Goal: Task Accomplishment & Management: Use online tool/utility

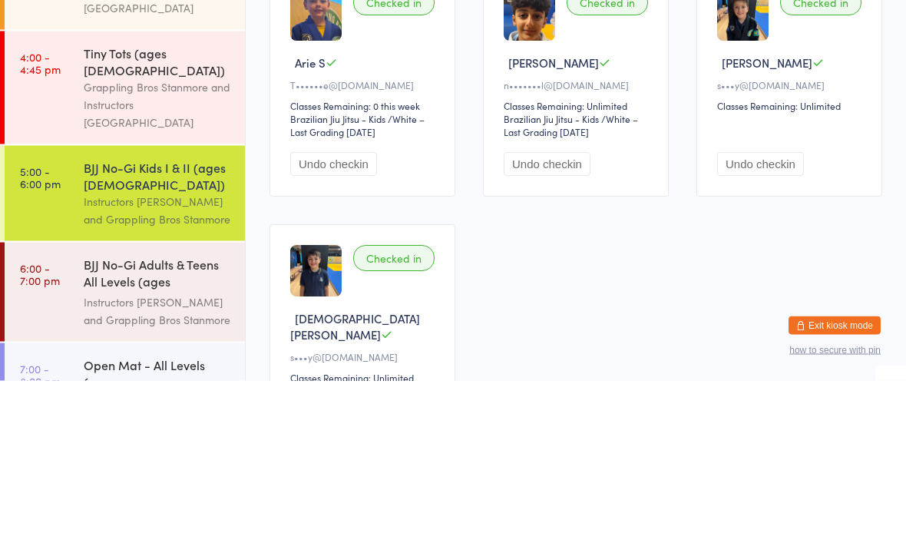
click at [178, 418] on div "BJJ No-Gi Adults & Teens All Levels (ages [DEMOGRAPHIC_DATA]+)" at bounding box center [158, 437] width 148 height 38
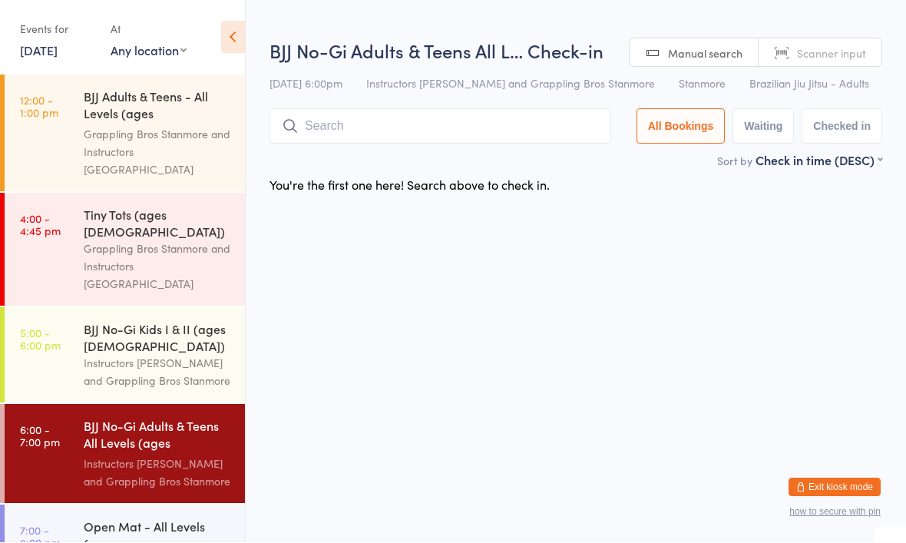
click at [421, 128] on input "search" at bounding box center [440, 126] width 342 height 35
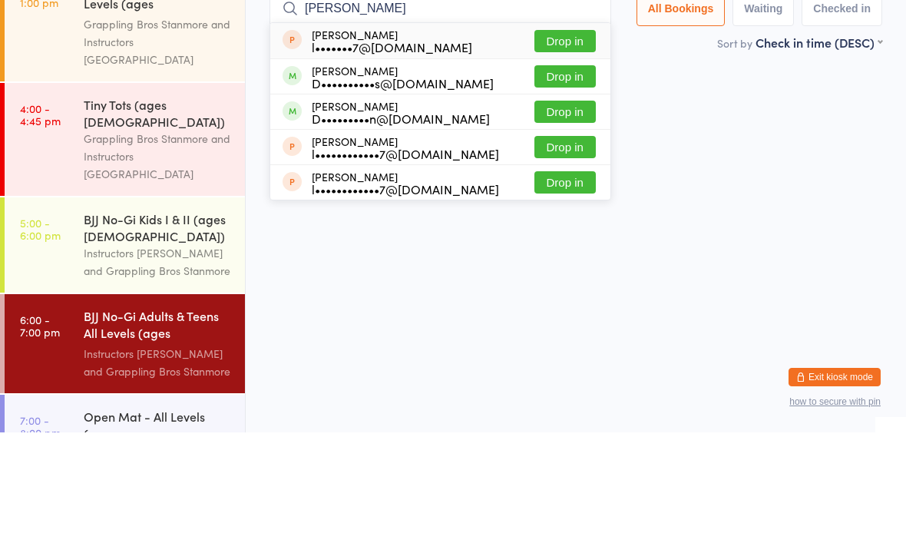
type input "[PERSON_NAME]"
click at [575, 211] on button "Drop in" at bounding box center [564, 222] width 61 height 22
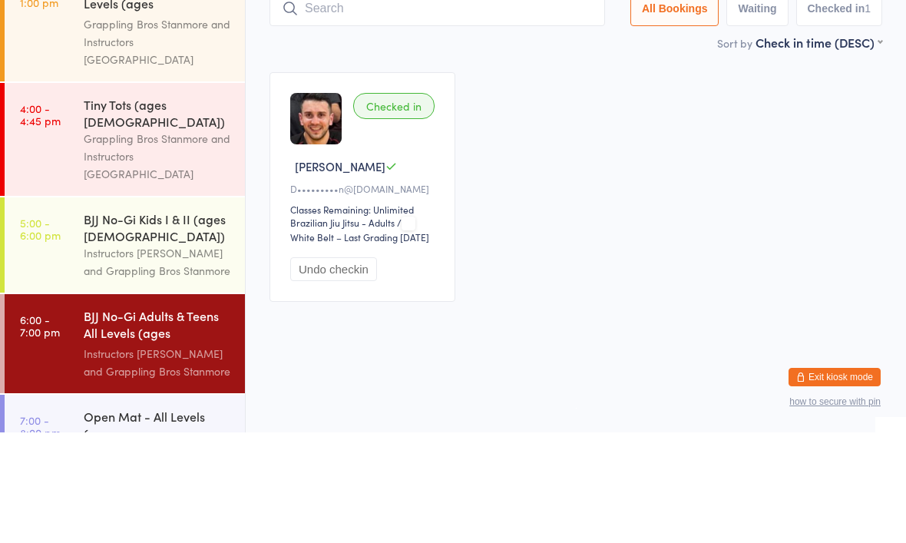
scroll to position [2, 0]
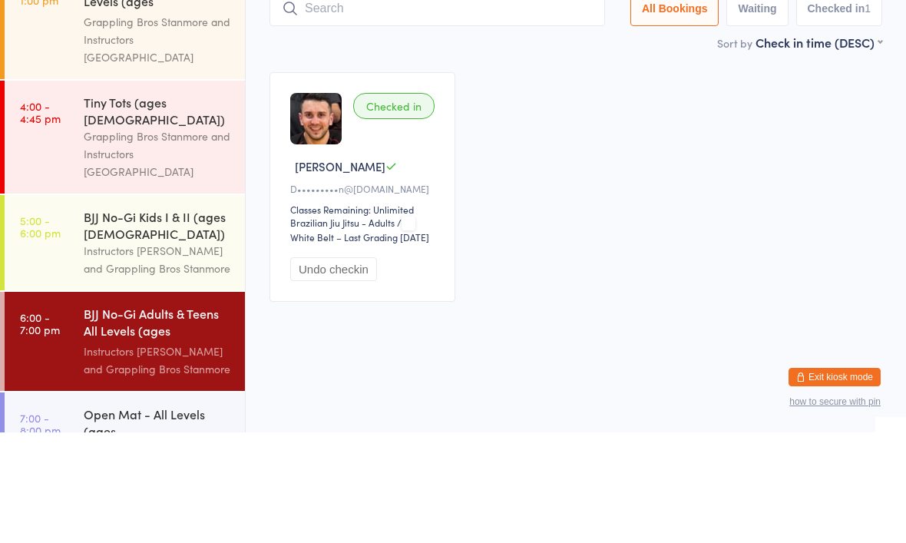
click at [130, 238] on div "Grappling Bros Stanmore and Instructors [GEOGRAPHIC_DATA]" at bounding box center [158, 264] width 148 height 53
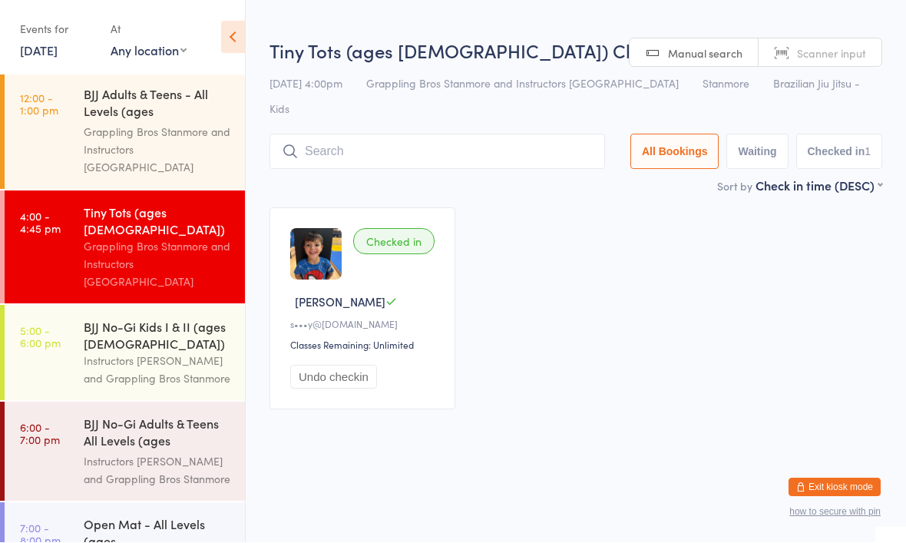
click at [81, 321] on link "5:00 - 6:00 pm BJJ No-Gi Kids I & II (ages [DEMOGRAPHIC_DATA]) Instructors Stan…" at bounding box center [125, 353] width 240 height 95
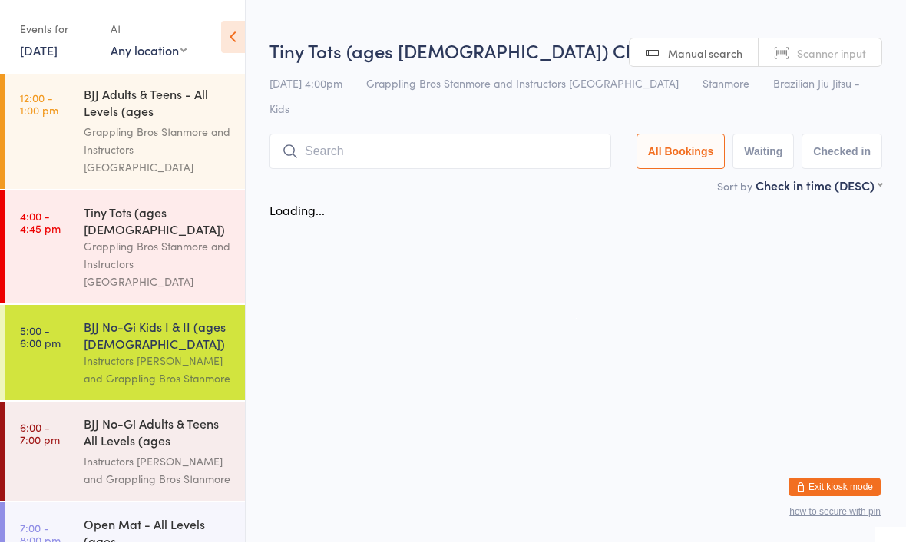
scroll to position [1, 0]
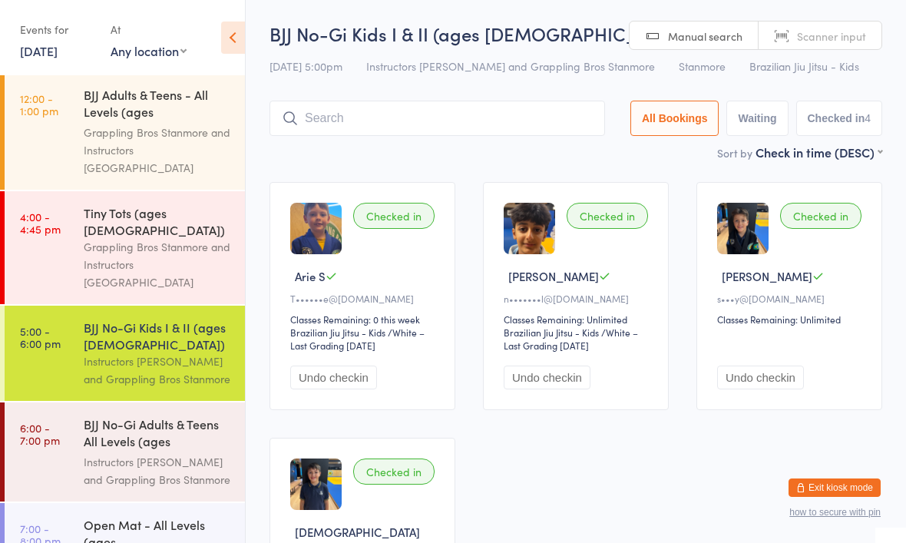
click at [491, 118] on input "search" at bounding box center [436, 118] width 335 height 35
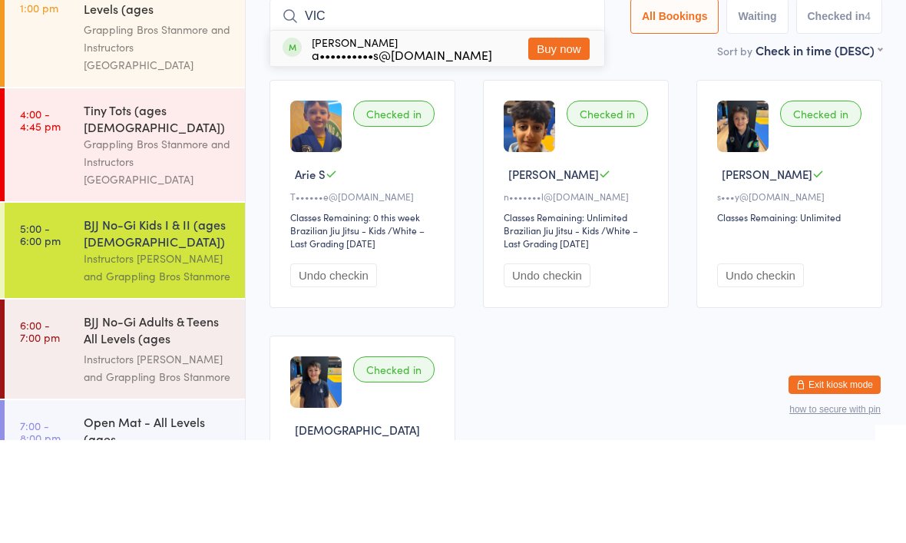
scroll to position [103, 0]
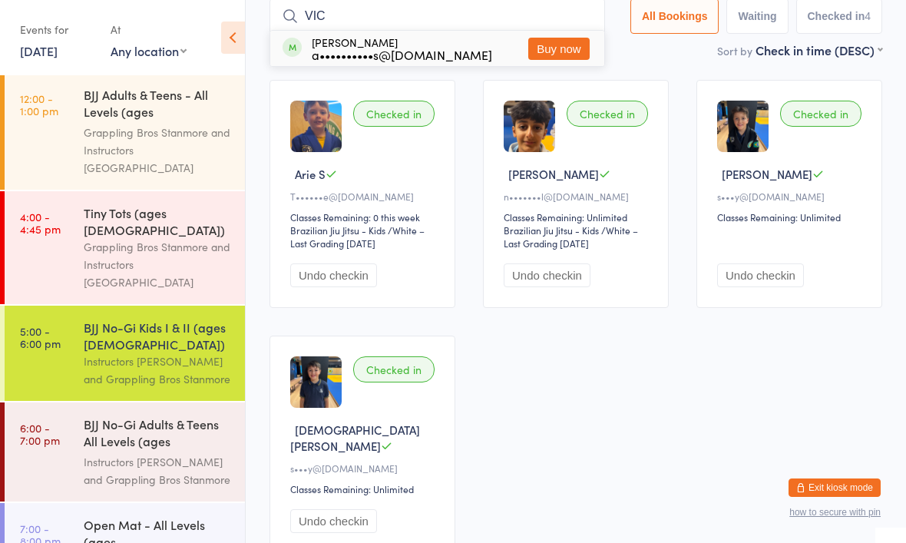
click at [649, 490] on div "Checked in Arie S T••••••e@[DOMAIN_NAME] Classes Remaining: 0 this week Brazili…" at bounding box center [576, 316] width 640 height 501
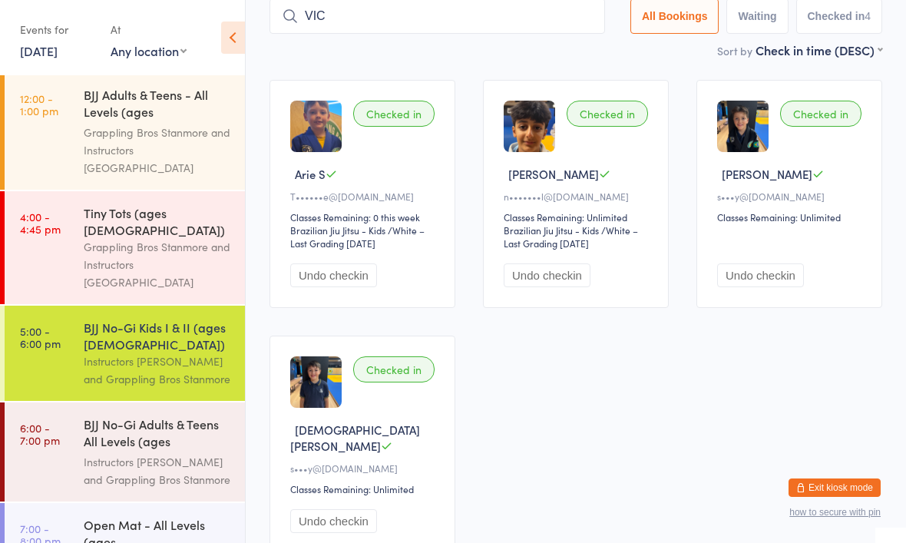
click at [390, 23] on input "VIC" at bounding box center [436, 15] width 335 height 35
type input "V"
type input "I"
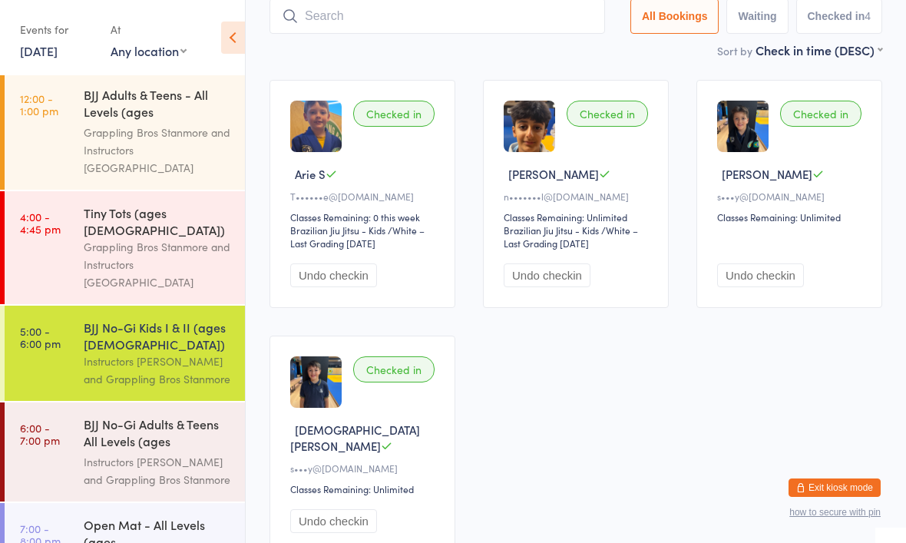
click at [158, 415] on div "BJJ No-Gi Adults & Teens All Levels (ages [DEMOGRAPHIC_DATA]+)" at bounding box center [158, 434] width 148 height 38
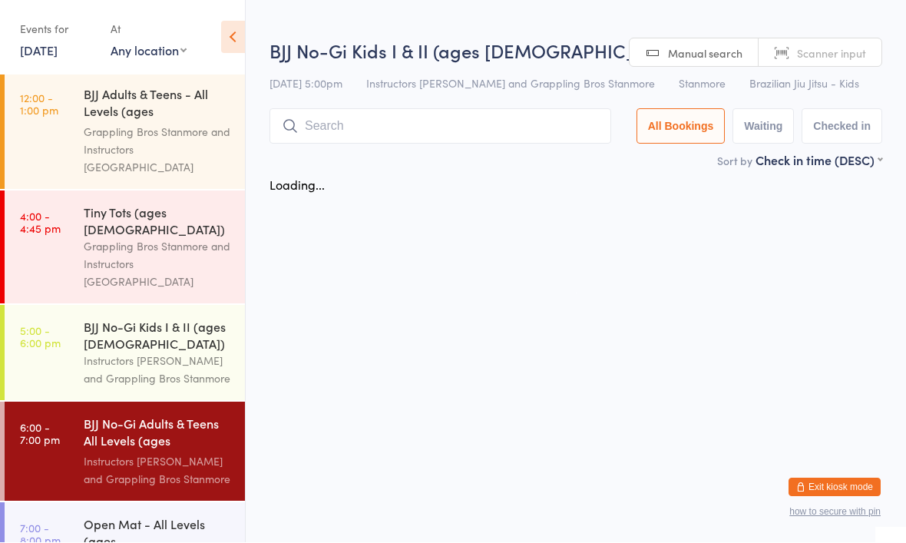
scroll to position [1, 0]
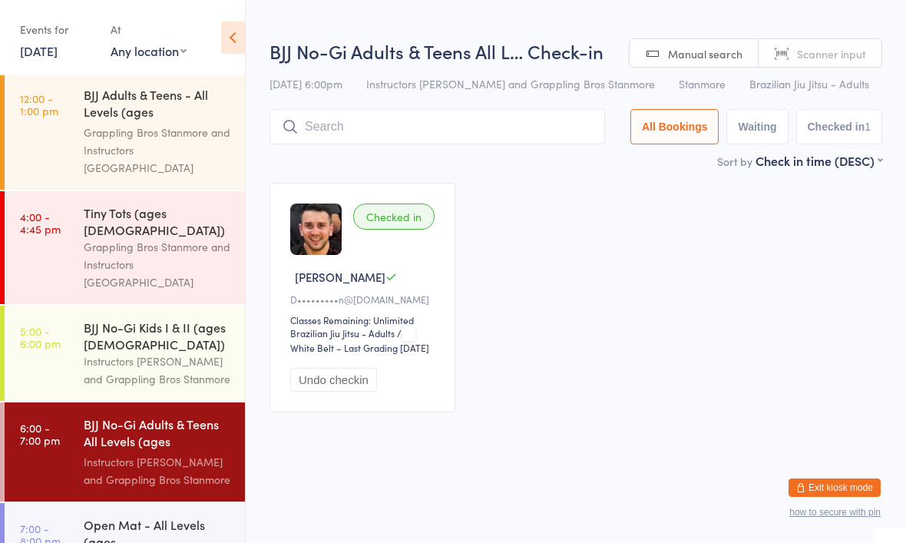
click at [159, 319] on div "BJJ No-Gi Kids I & II (ages [DEMOGRAPHIC_DATA])" at bounding box center [158, 336] width 148 height 34
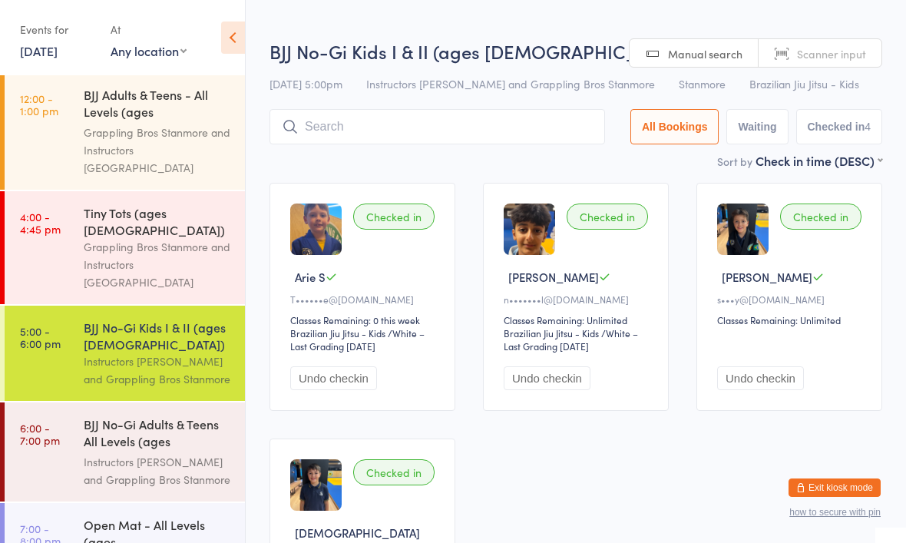
click at [147, 453] on div "Instructors [PERSON_NAME] and Grappling Bros Stanmore" at bounding box center [158, 470] width 148 height 35
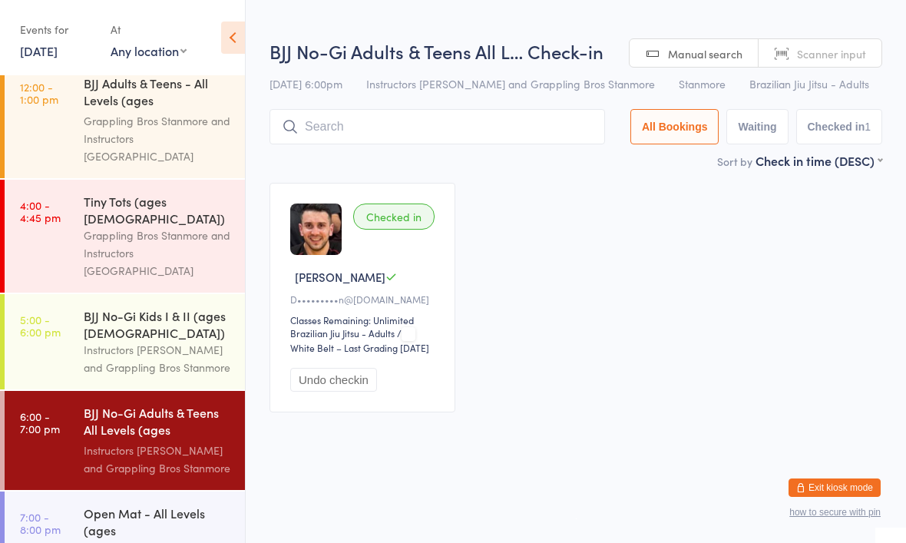
scroll to position [13, 0]
click at [157, 505] on div "Open Mat - All Levels (ages [DEMOGRAPHIC_DATA]+)" at bounding box center [158, 524] width 148 height 38
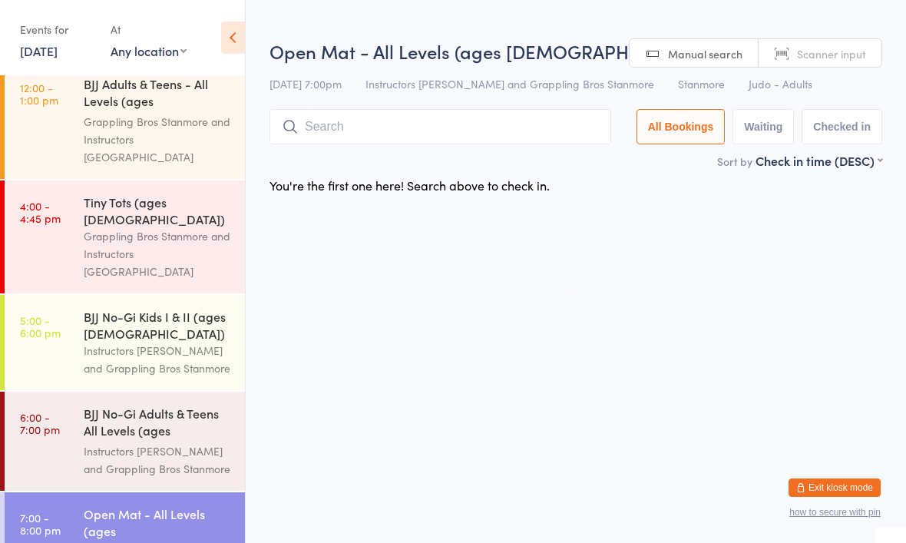
click at [150, 405] on div "BJJ No-Gi Adults & Teens All Levels (ages [DEMOGRAPHIC_DATA]+)" at bounding box center [158, 424] width 148 height 38
